Goal: Find specific page/section: Find specific page/section

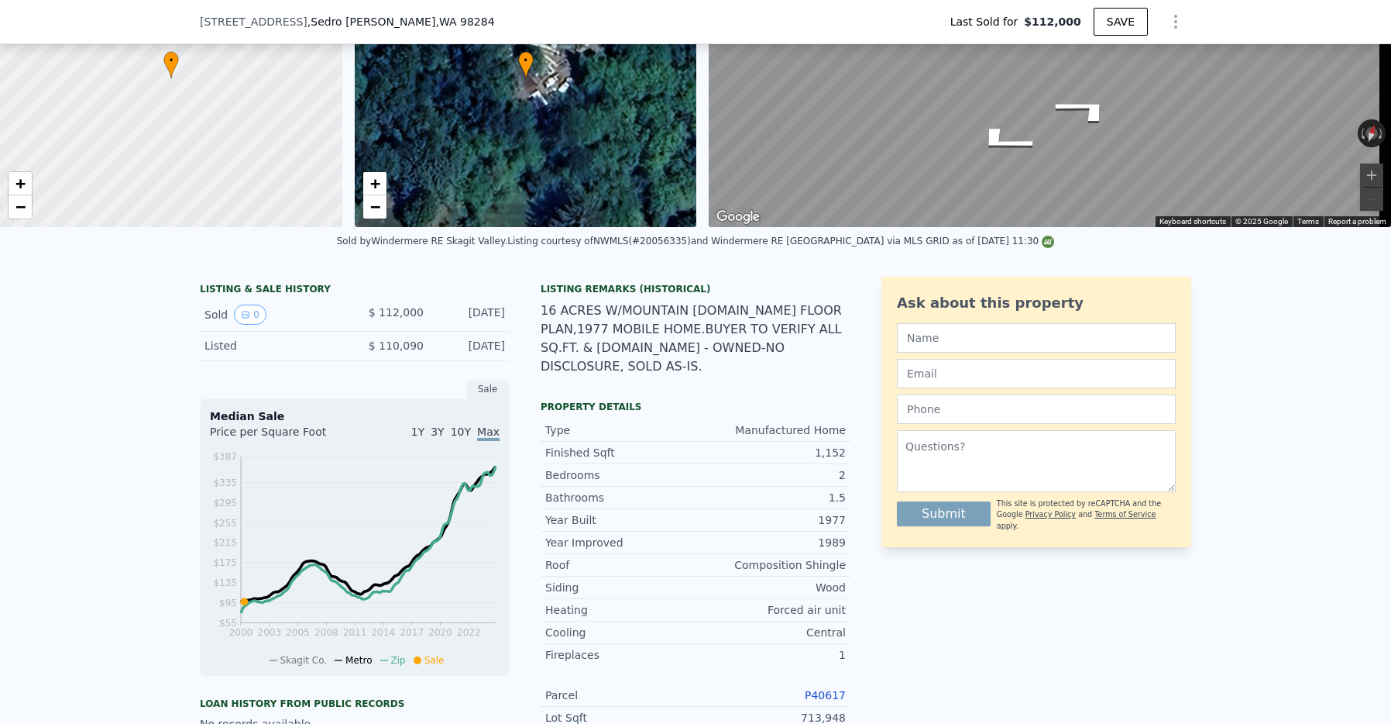
scroll to position [5, 0]
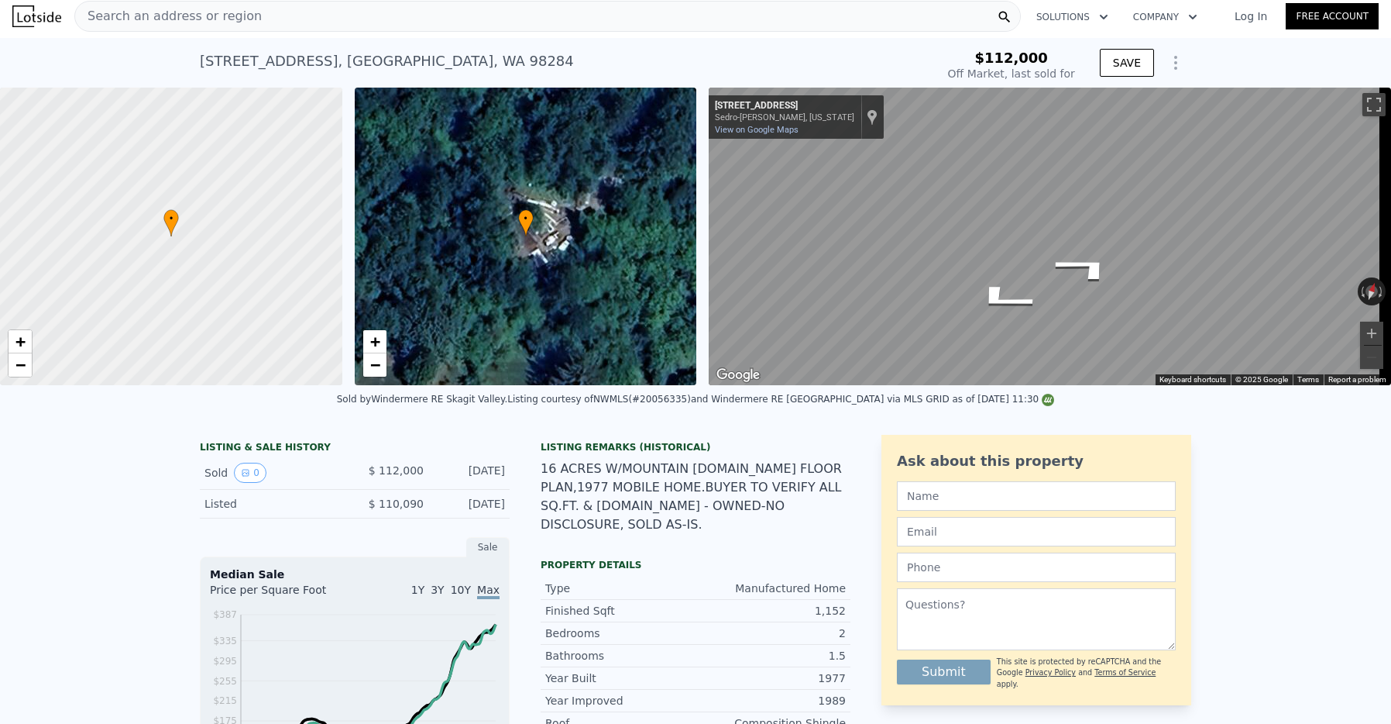
click at [479, 15] on div "Search an address or region" at bounding box center [547, 16] width 947 height 31
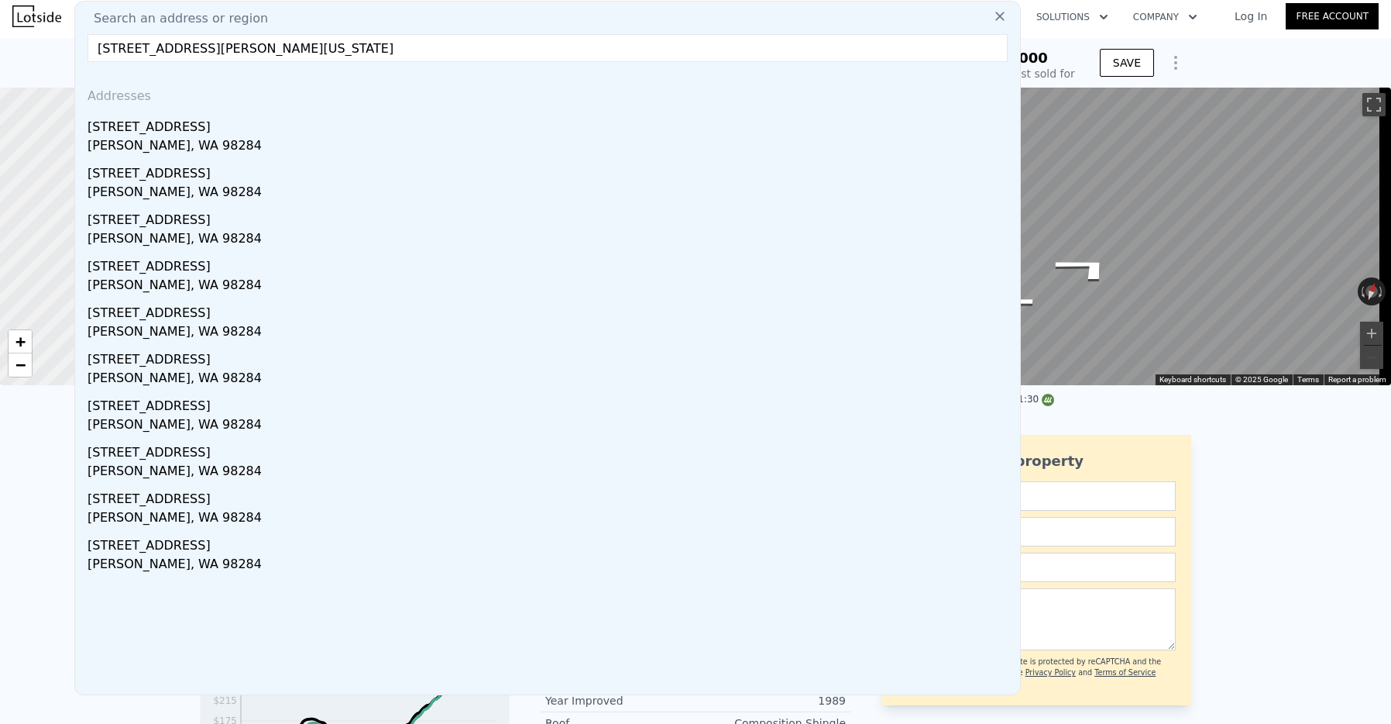
type input "24555 Old Day Creek Rd Sedro Woolley, Washington"
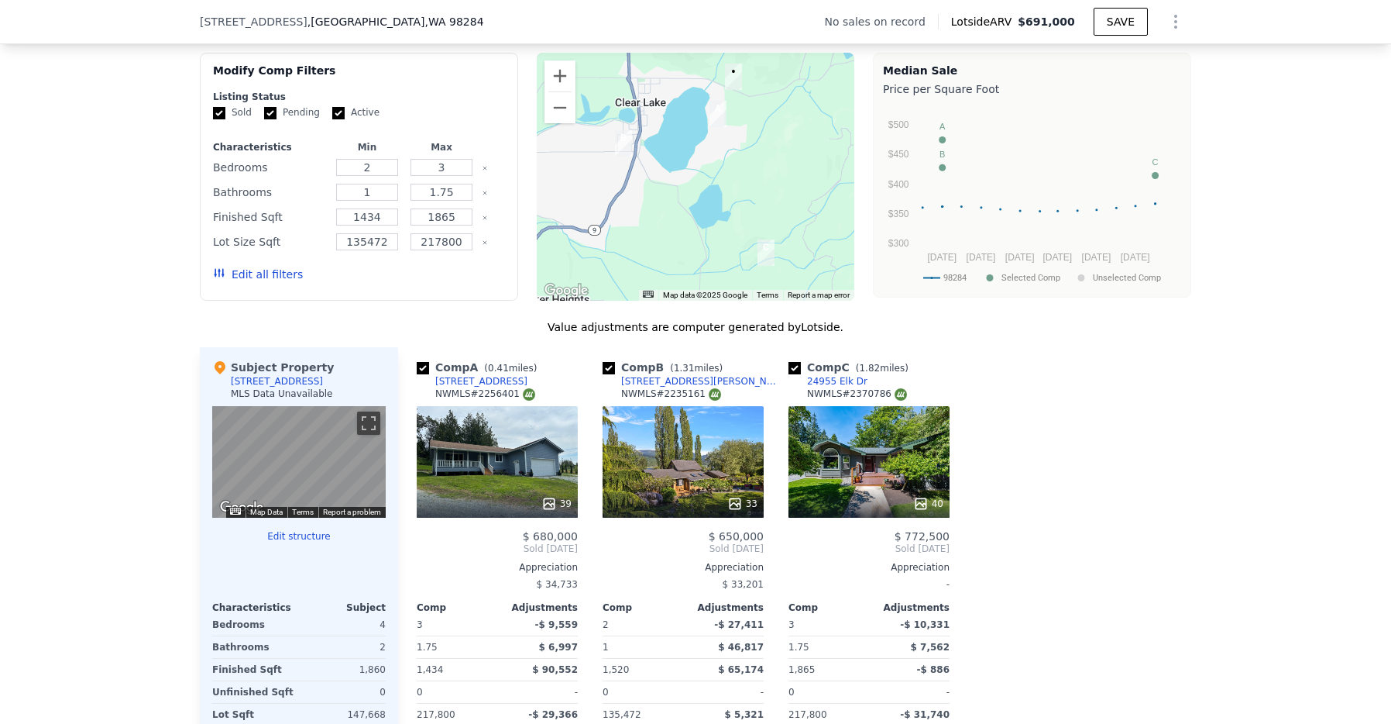
scroll to position [1295, 0]
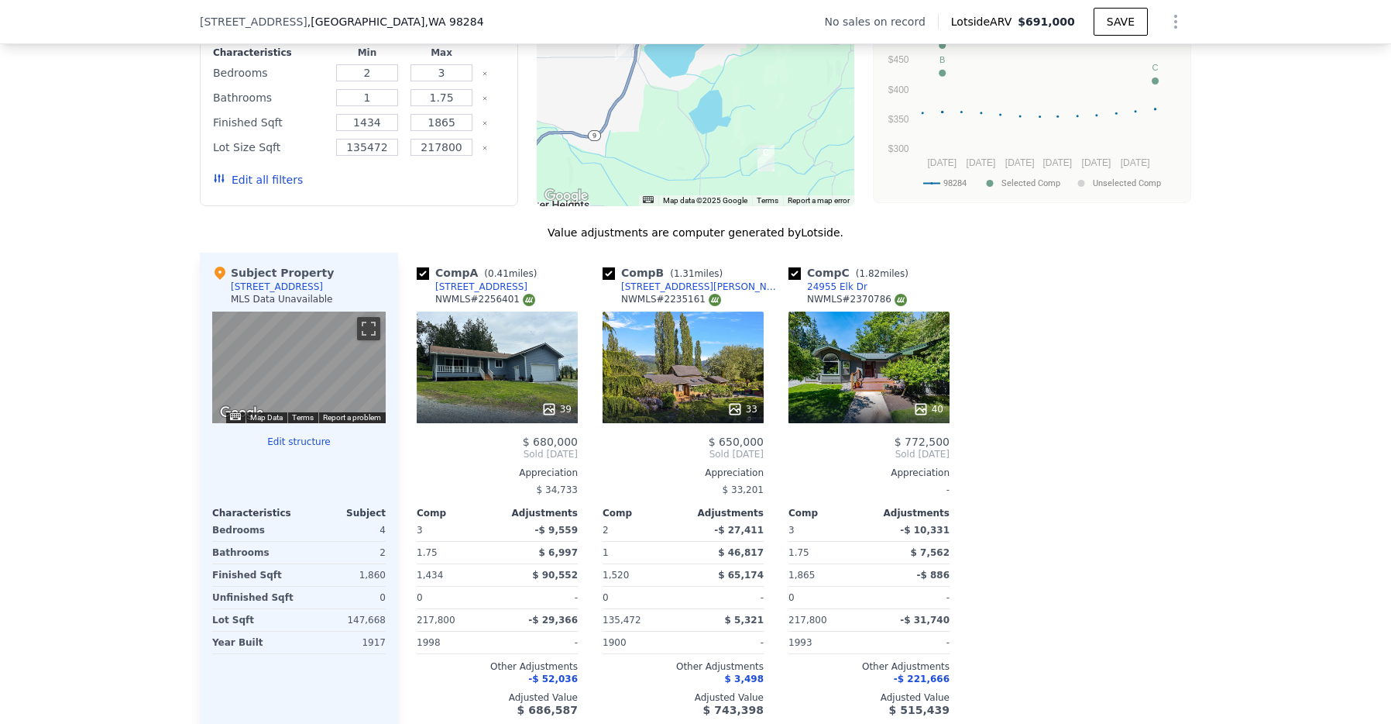
click at [695, 366] on div "33" at bounding box center [683, 367] width 161 height 112
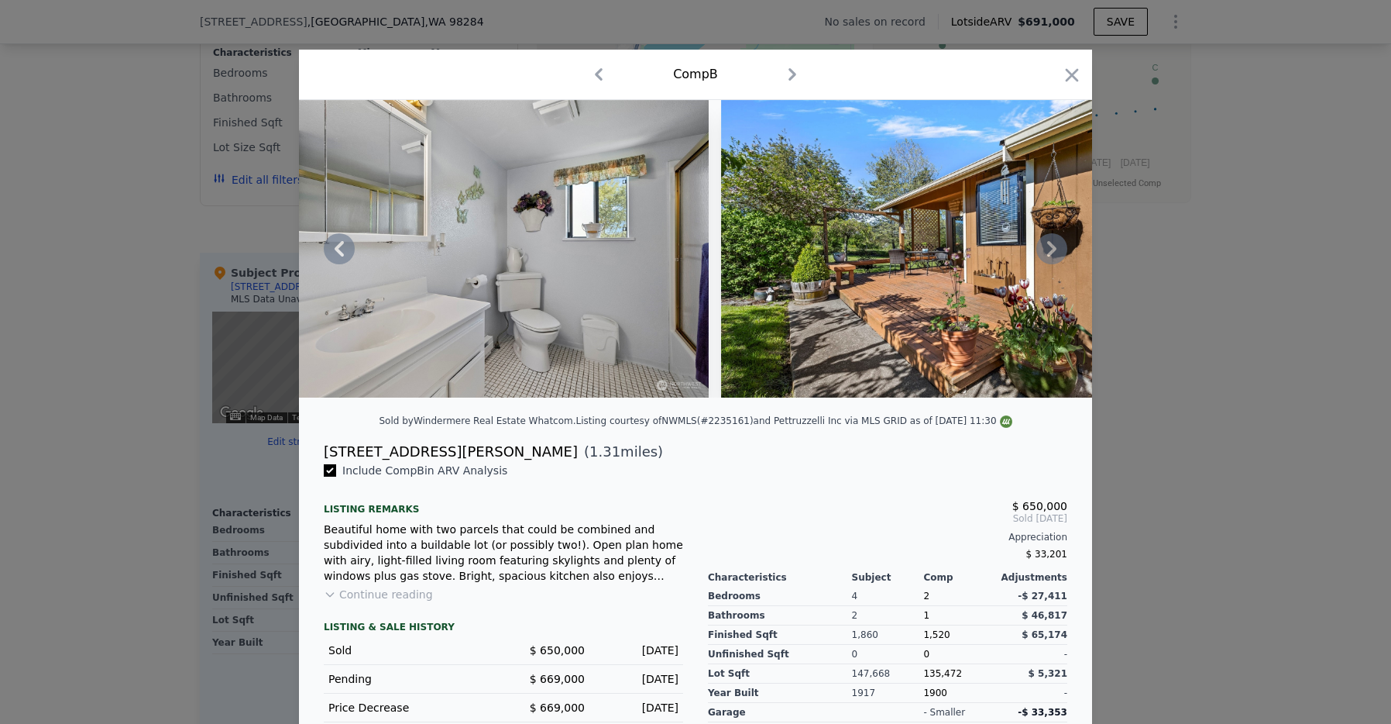
scroll to position [0, 5573]
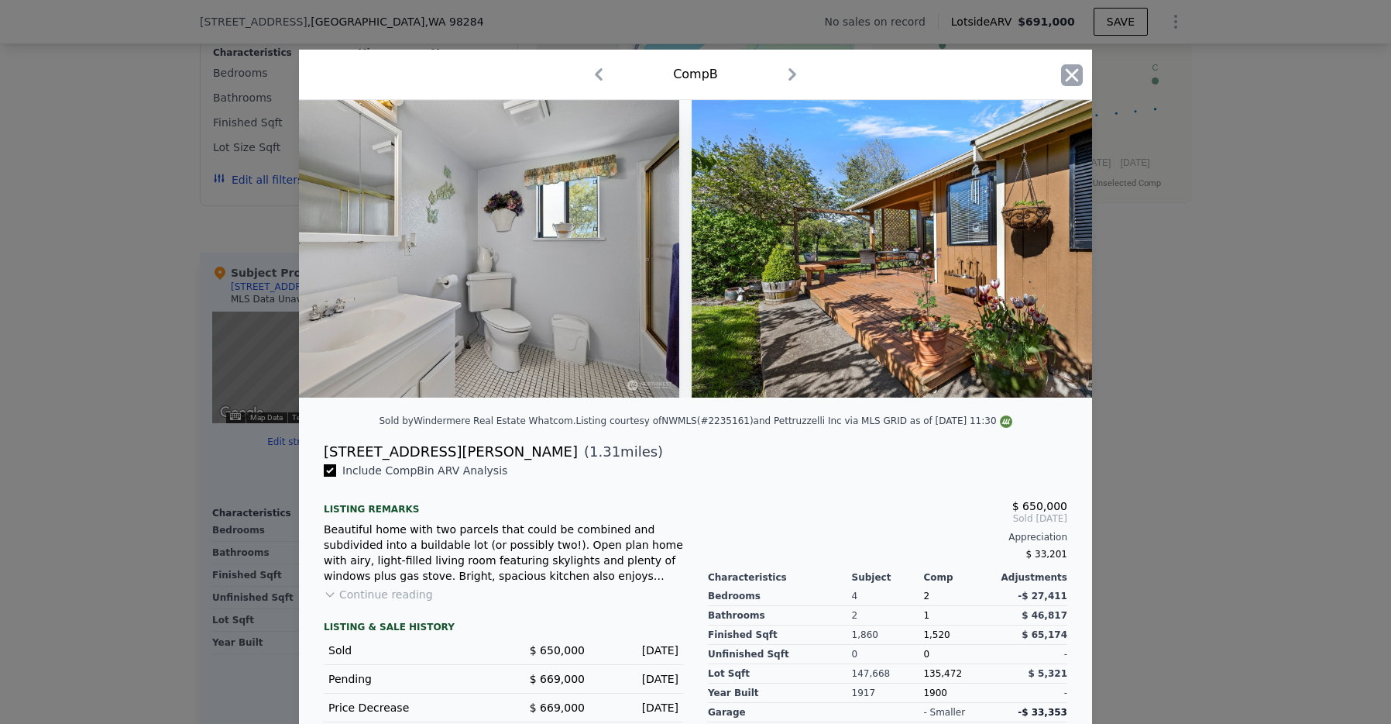
click at [1066, 77] on icon "button" at bounding box center [1072, 74] width 13 height 13
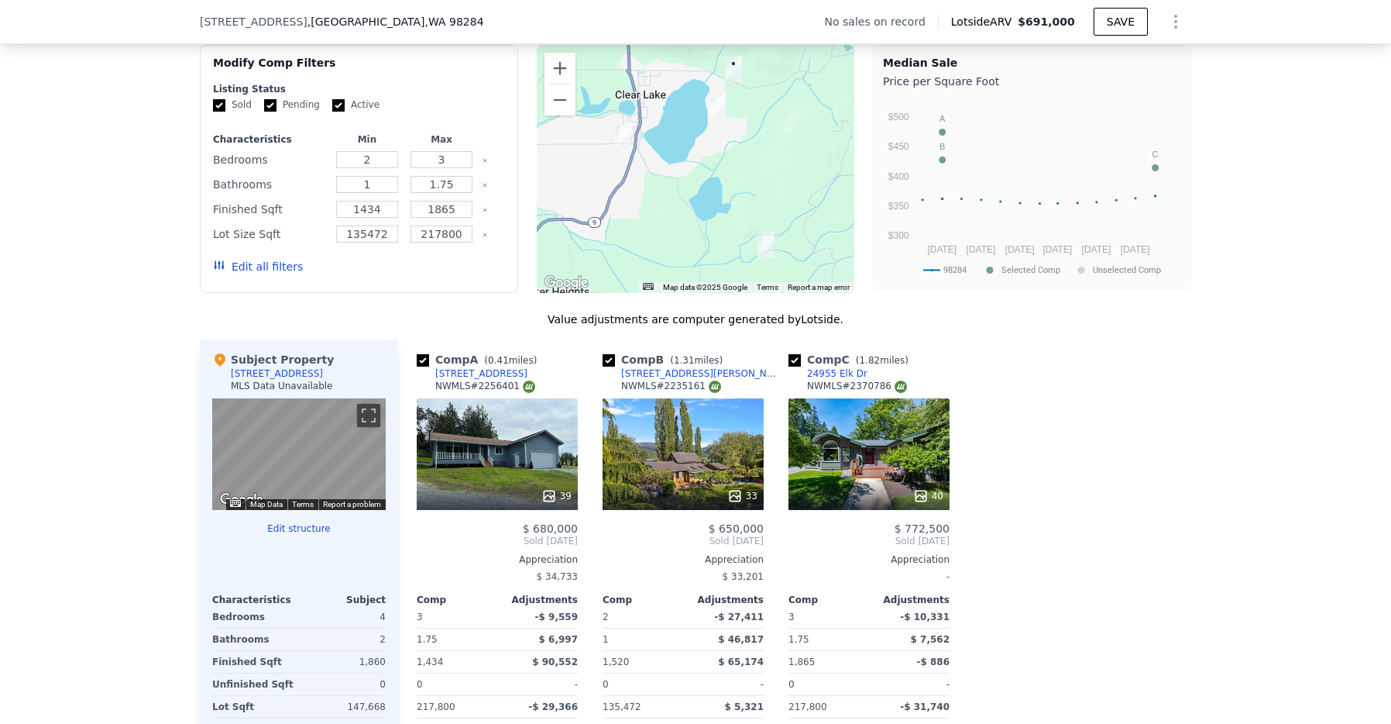
scroll to position [1082, 0]
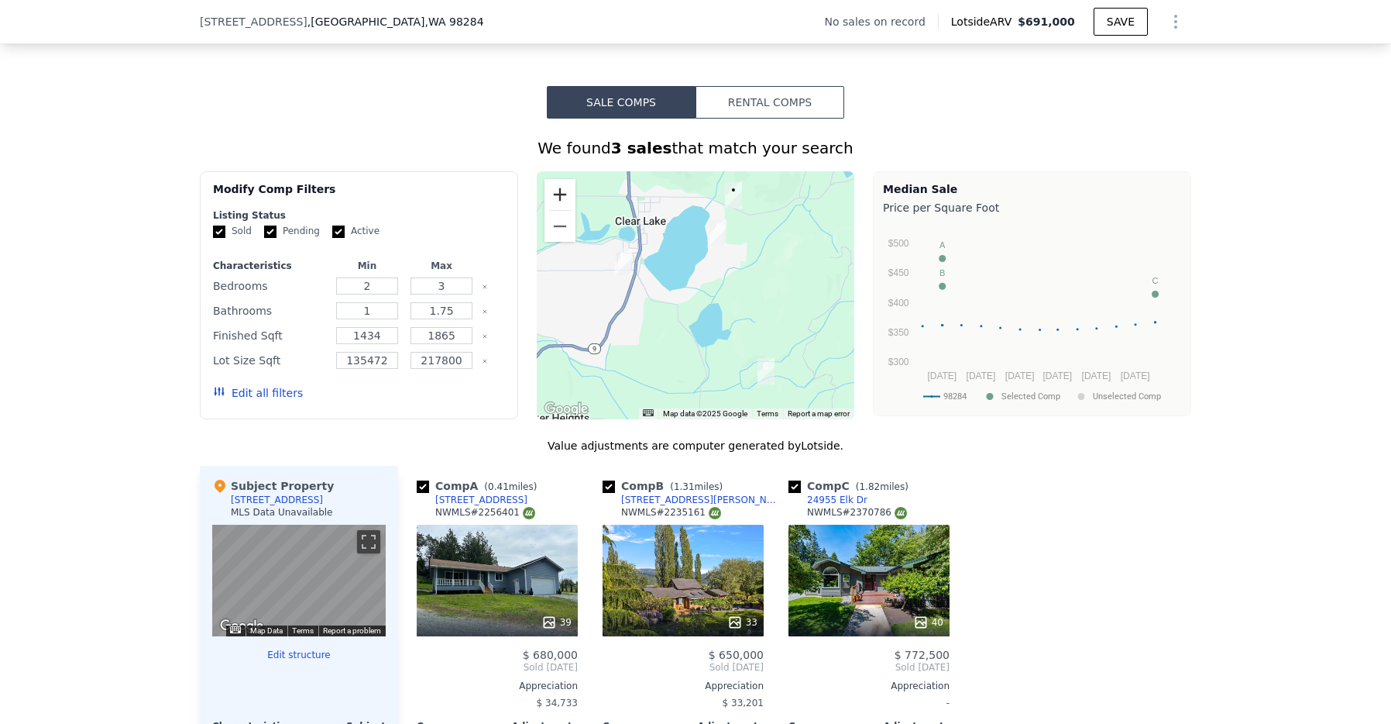
click at [545, 207] on button "Zoom in" at bounding box center [560, 194] width 31 height 31
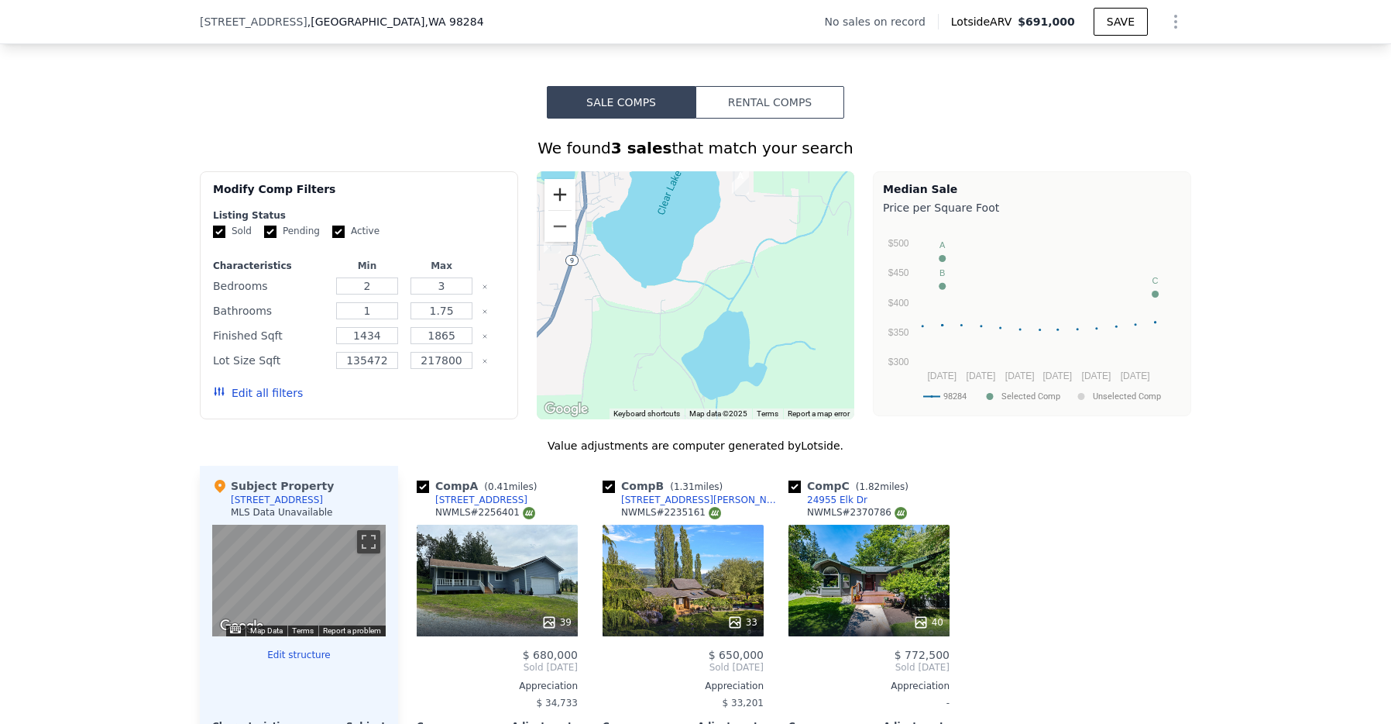
click at [545, 205] on button "Zoom in" at bounding box center [560, 194] width 31 height 31
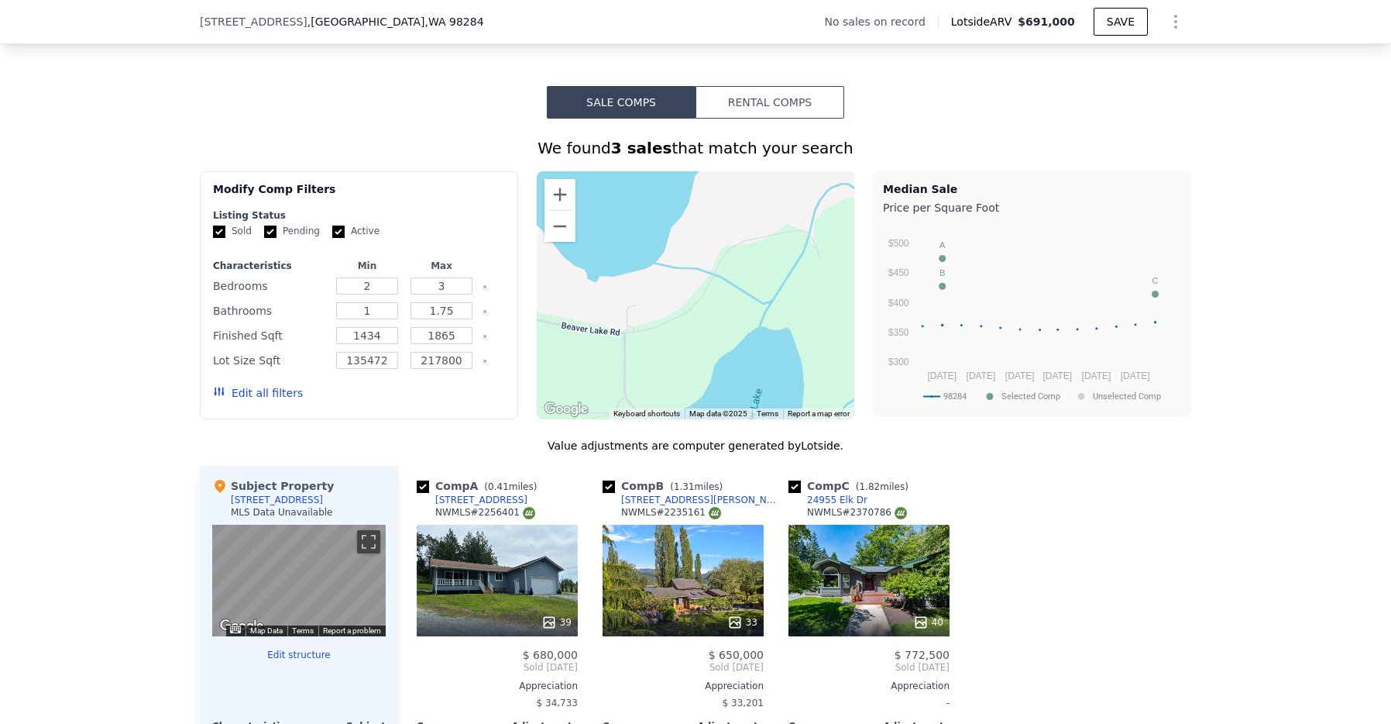
drag, startPoint x: 687, startPoint y: 198, endPoint x: 632, endPoint y: 315, distance: 129.3
click at [632, 315] on div at bounding box center [696, 295] width 318 height 248
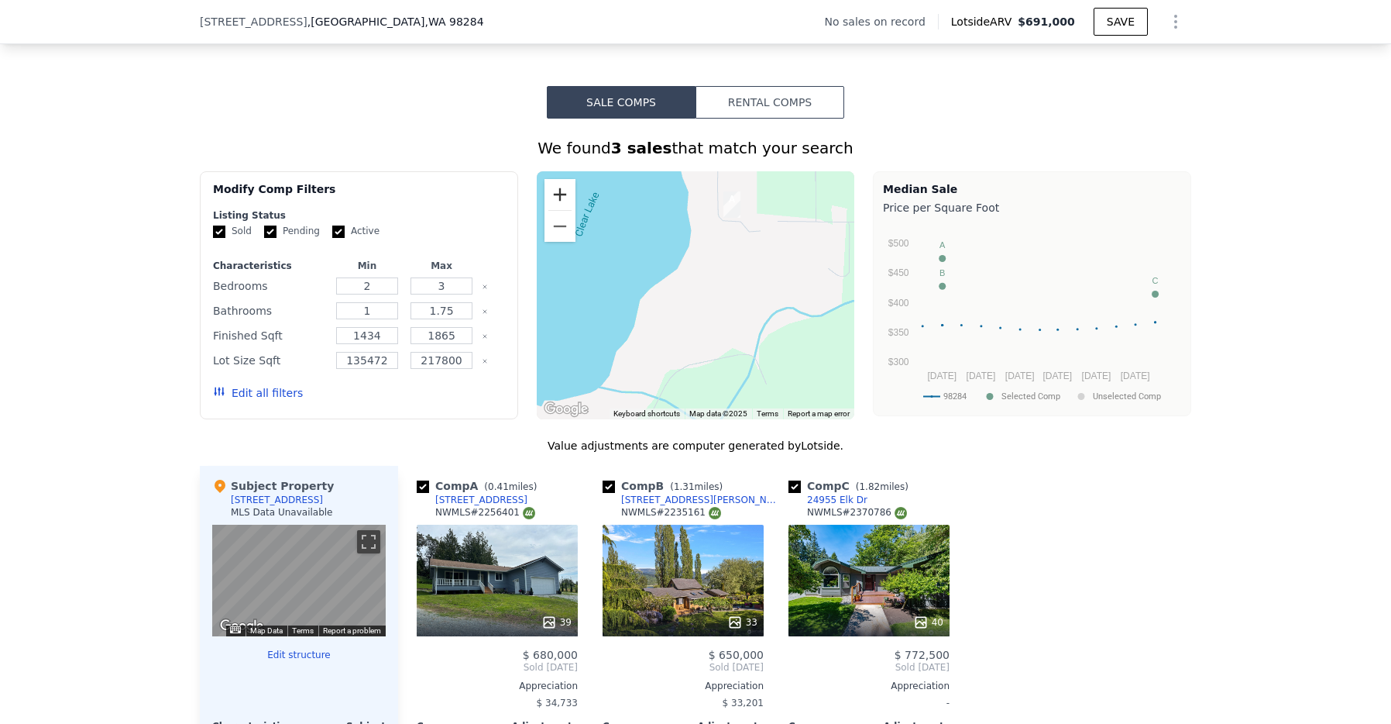
click at [550, 198] on button "Zoom in" at bounding box center [560, 194] width 31 height 31
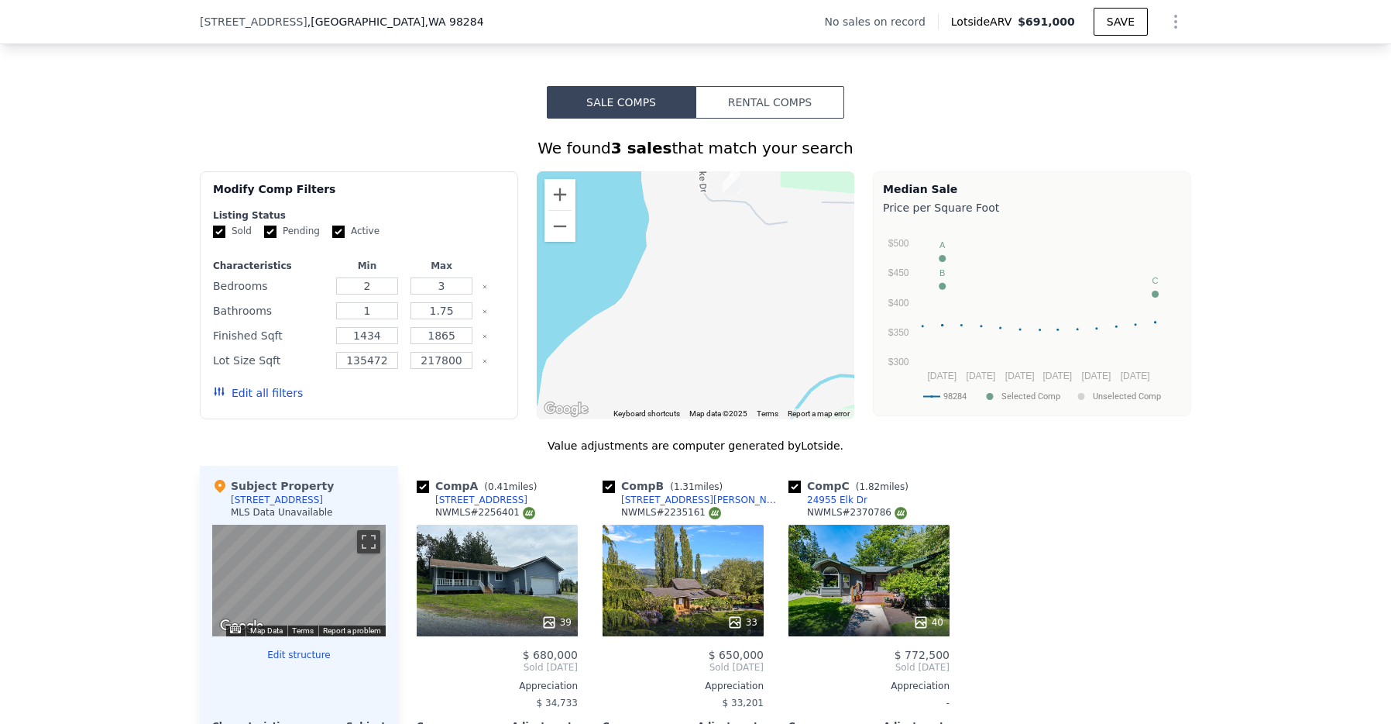
drag, startPoint x: 647, startPoint y: 225, endPoint x: 609, endPoint y: 282, distance: 68.1
click at [609, 282] on div at bounding box center [696, 295] width 318 height 248
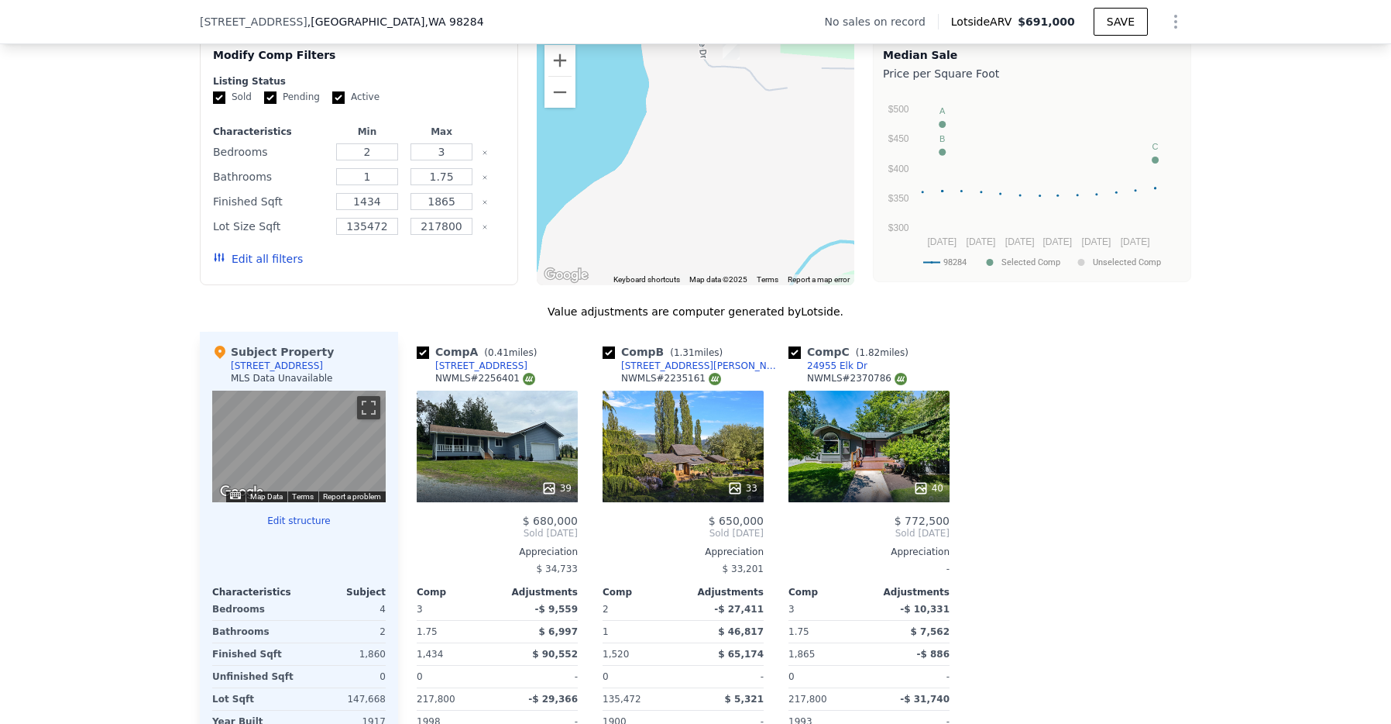
scroll to position [1080, 0]
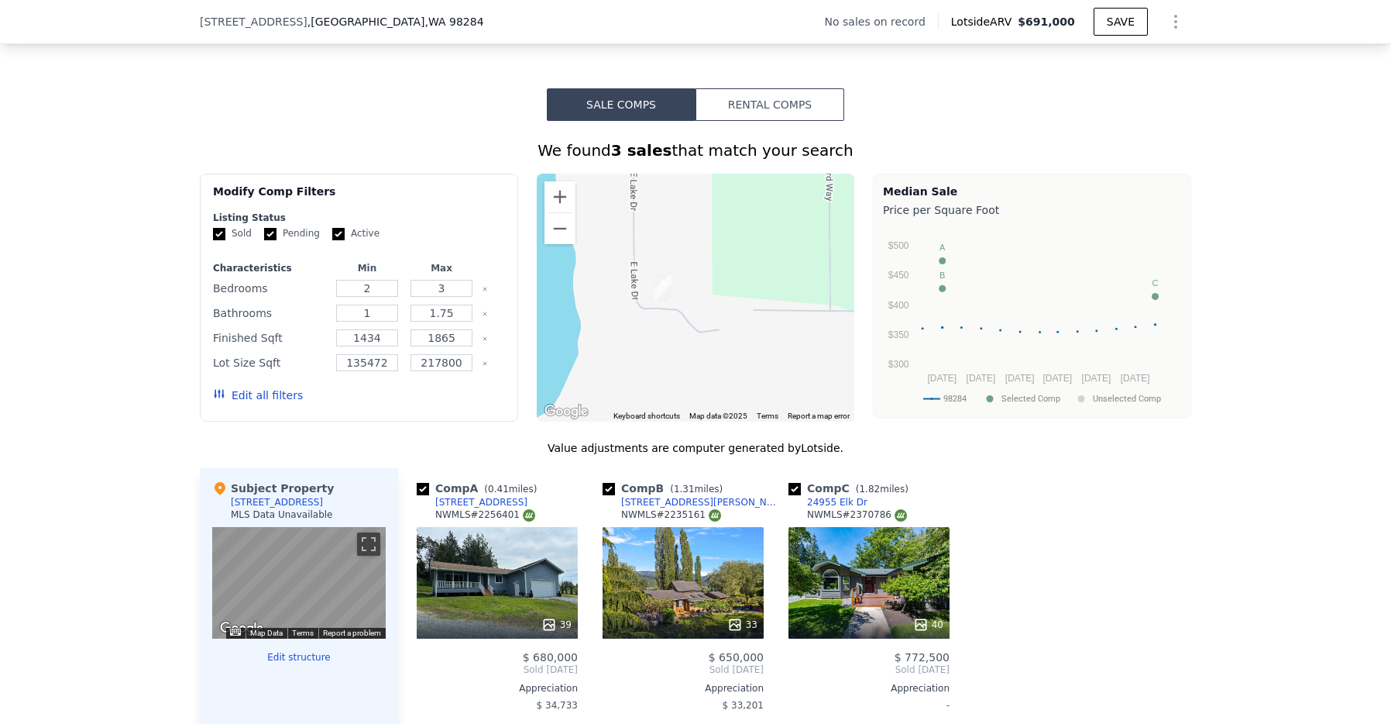
drag, startPoint x: 731, startPoint y: 323, endPoint x: 703, endPoint y: 370, distance: 54.5
click at [703, 370] on div at bounding box center [696, 298] width 318 height 248
click at [550, 243] on button "Zoom out" at bounding box center [560, 228] width 31 height 31
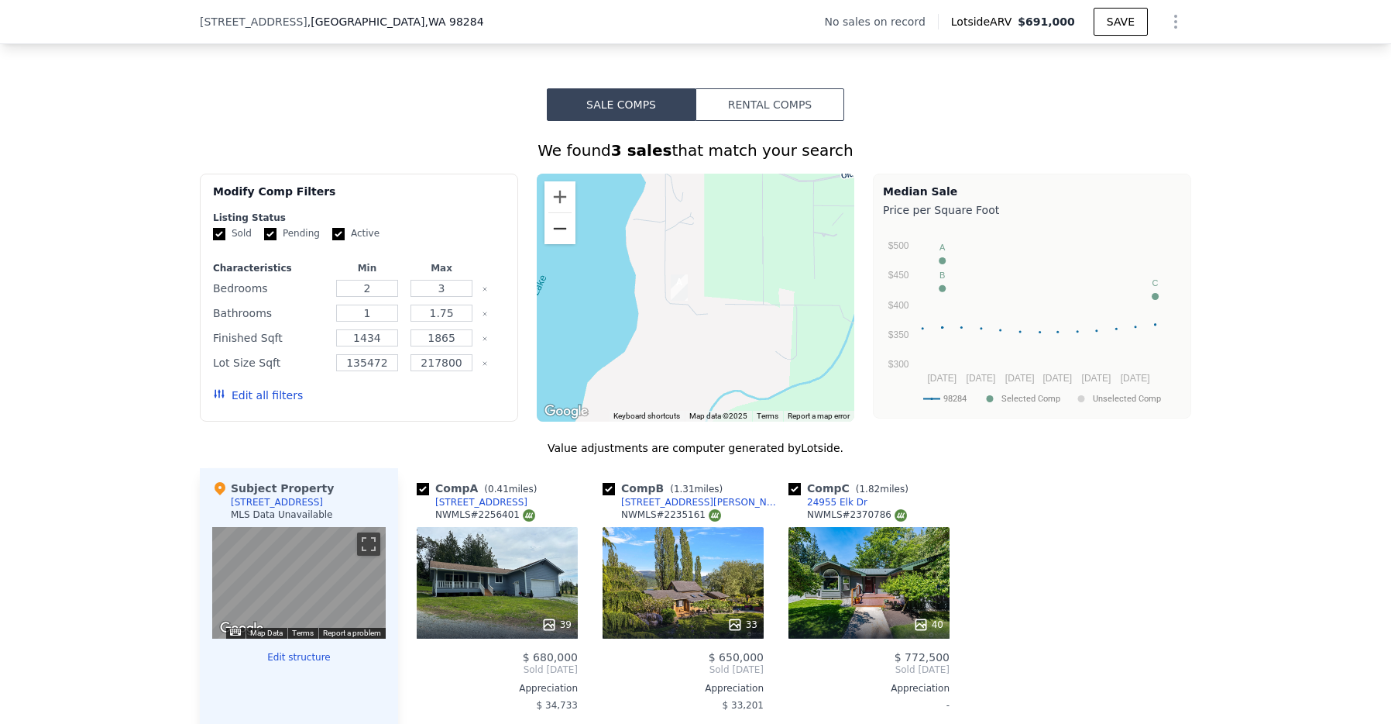
click at [550, 243] on button "Zoom out" at bounding box center [560, 228] width 31 height 31
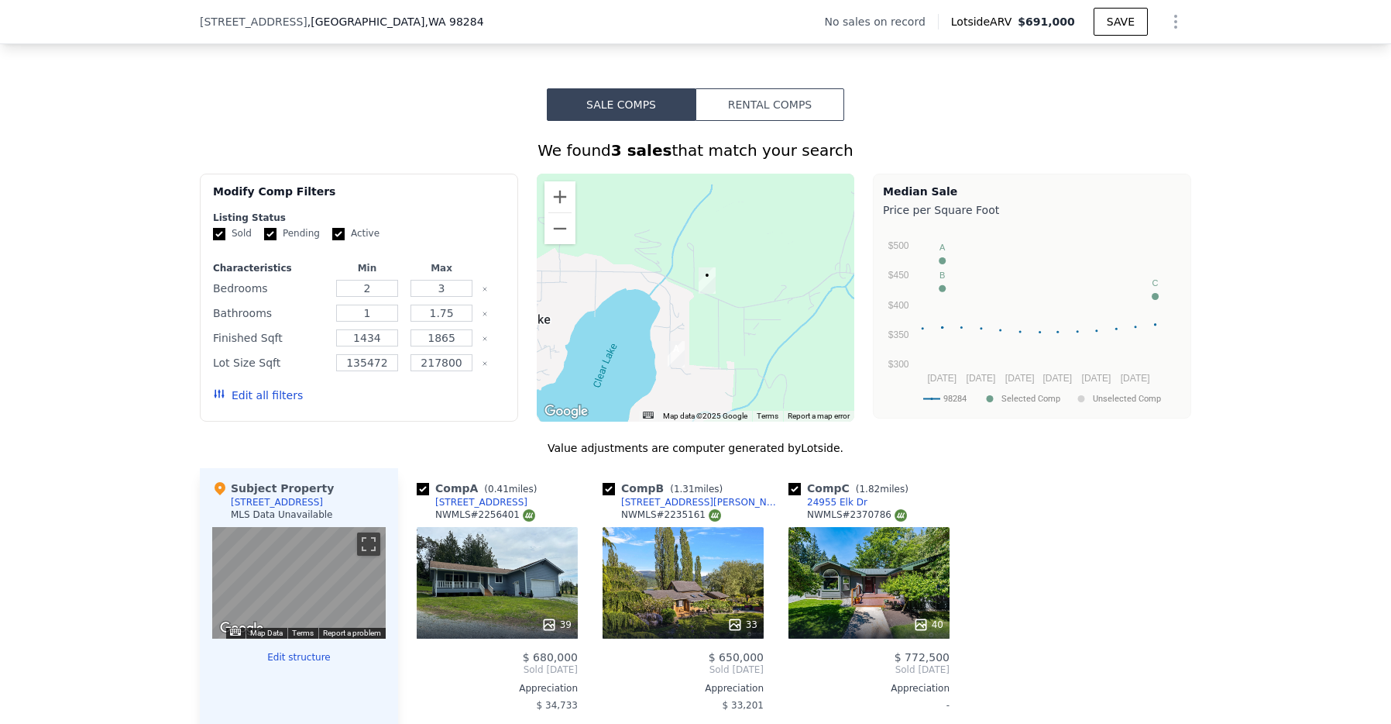
drag, startPoint x: 645, startPoint y: 260, endPoint x: 633, endPoint y: 335, distance: 76.9
click at [633, 335] on div at bounding box center [696, 298] width 318 height 248
click at [555, 229] on button "Zoom out" at bounding box center [560, 228] width 31 height 31
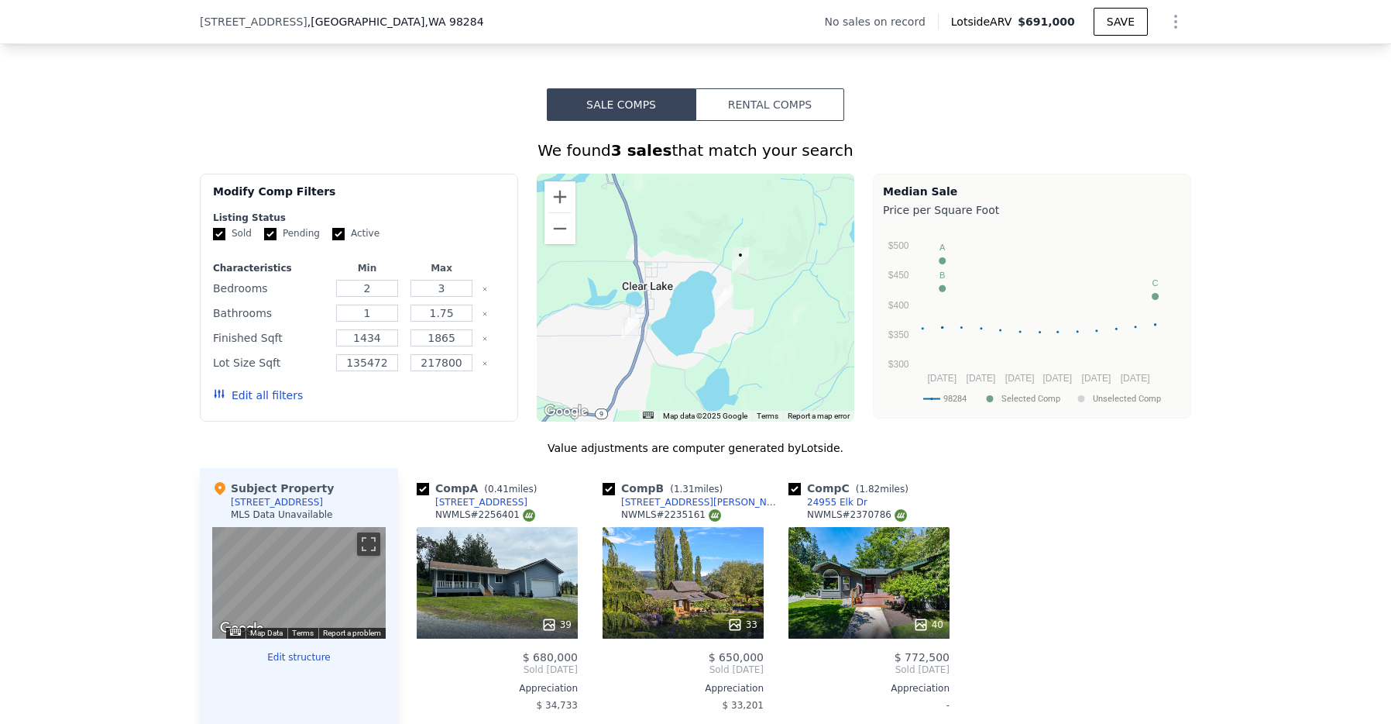
drag, startPoint x: 610, startPoint y: 260, endPoint x: 658, endPoint y: 230, distance: 56.1
click at [658, 230] on div at bounding box center [696, 298] width 318 height 248
drag, startPoint x: 465, startPoint y: 21, endPoint x: 191, endPoint y: 26, distance: 273.5
click at [191, 26] on div "[STREET_ADDRESS] No sales on record Lotside ARV $691,000 SAVE" at bounding box center [695, 22] width 1391 height 44
copy div "[STREET_ADDRESS]"
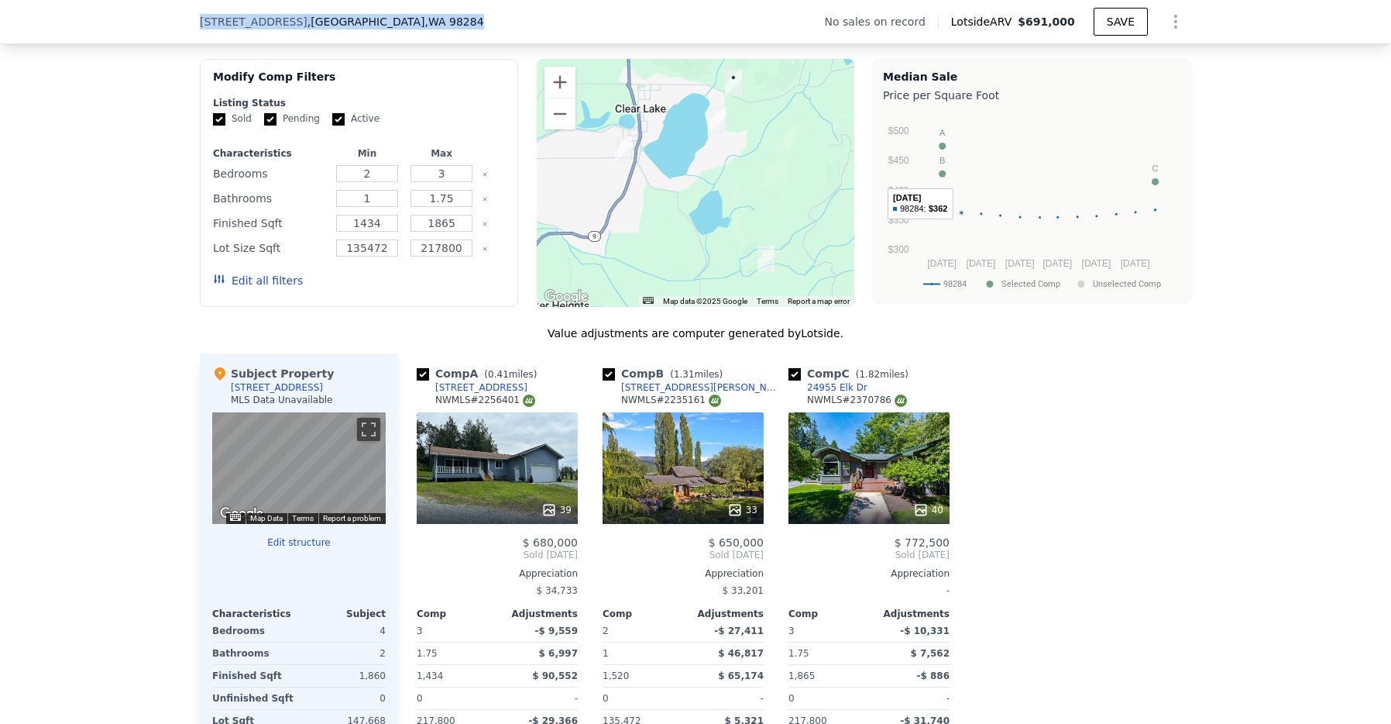
scroll to position [1196, 0]
